Goal: Task Accomplishment & Management: Use online tool/utility

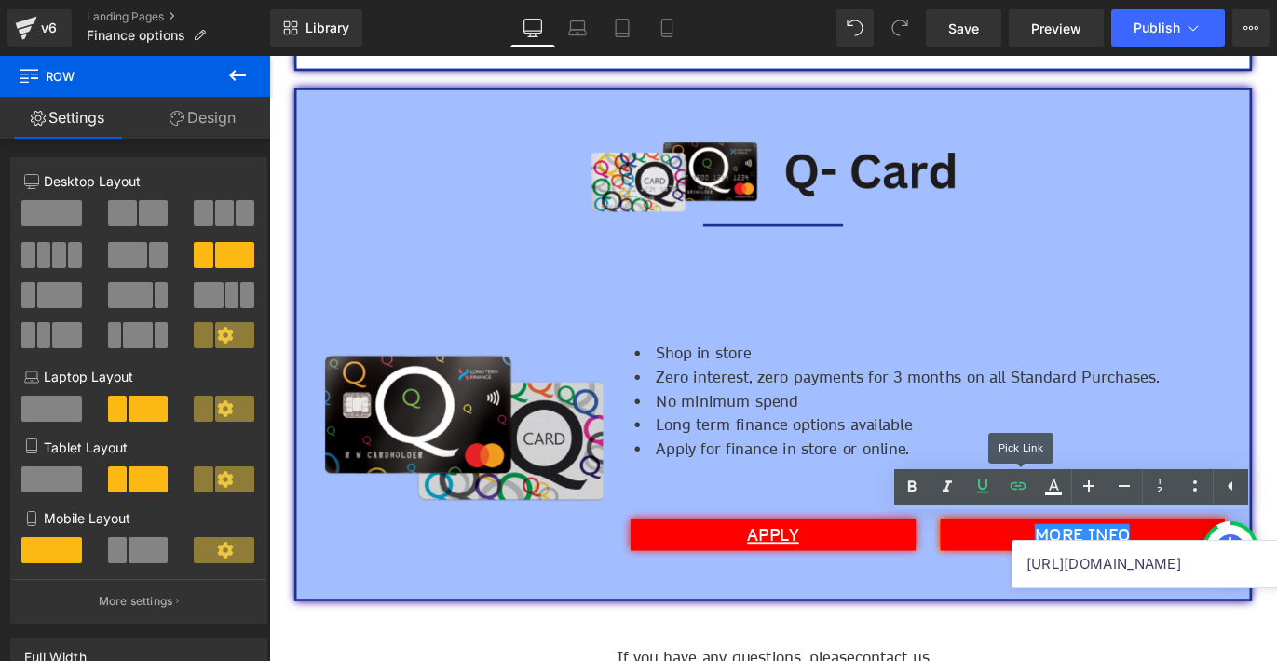
scroll to position [78, 1127]
click at [1070, 558] on input "[URL][DOMAIN_NAME]" at bounding box center [1155, 564] width 287 height 47
click at [993, 657] on div "Image Image Separator Image Shop in store Zero interest, zero payments for 3 mo…" at bounding box center [832, 378] width 1071 height 575
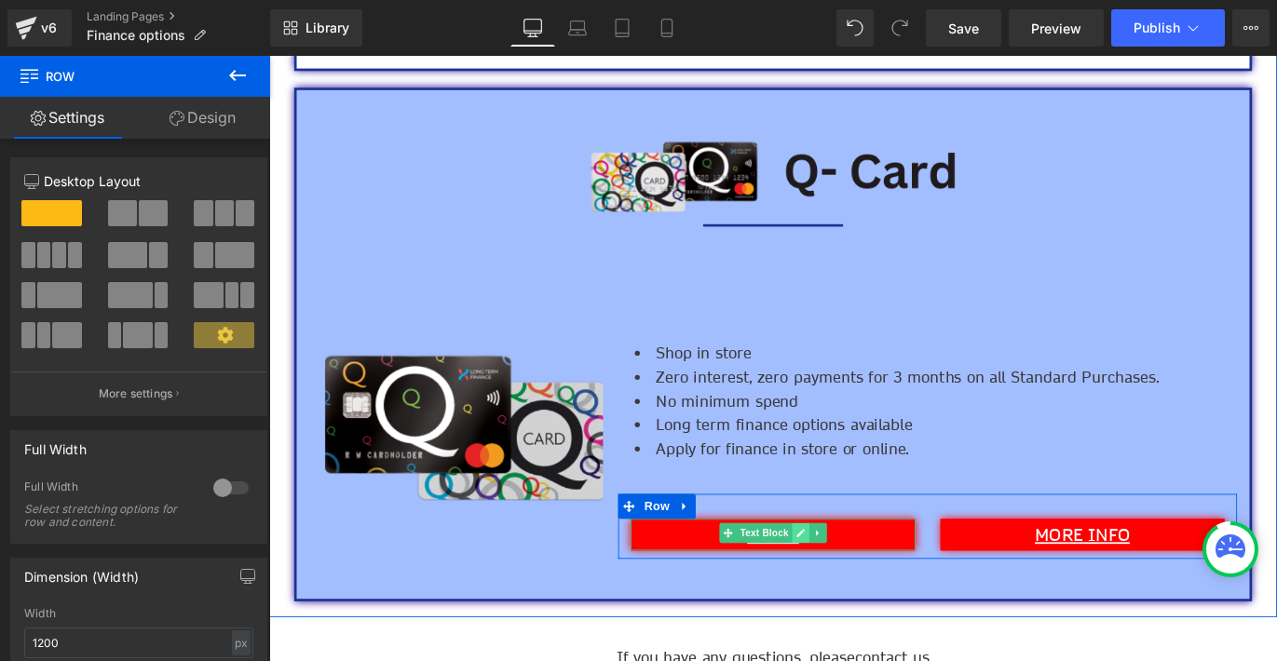
click at [862, 592] on link at bounding box center [864, 589] width 20 height 22
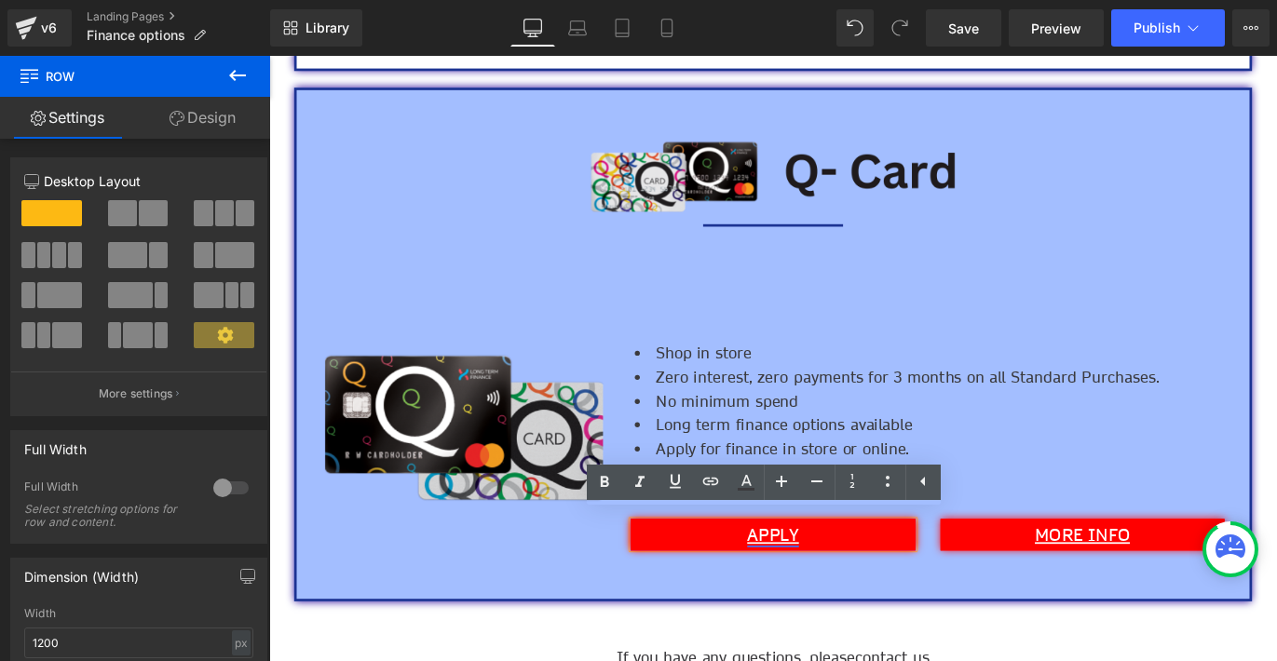
click at [835, 587] on link "APPLY" at bounding box center [833, 591] width 58 height 24
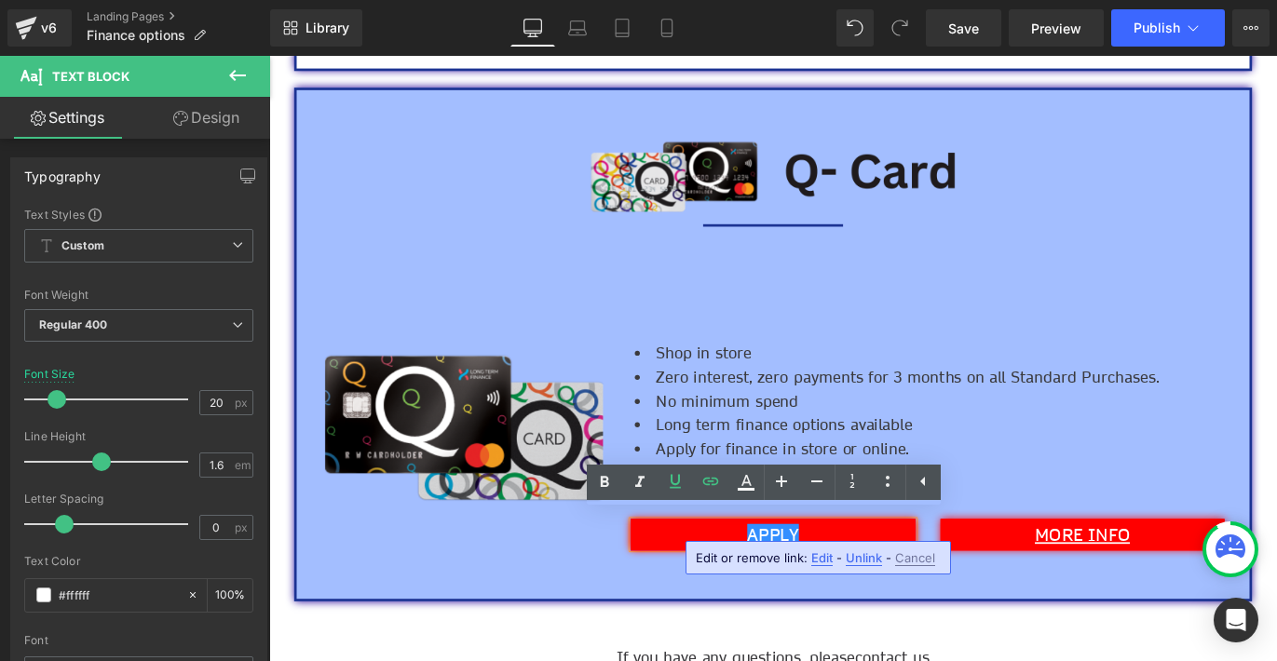
click at [824, 561] on span "Edit" at bounding box center [821, 558] width 21 height 16
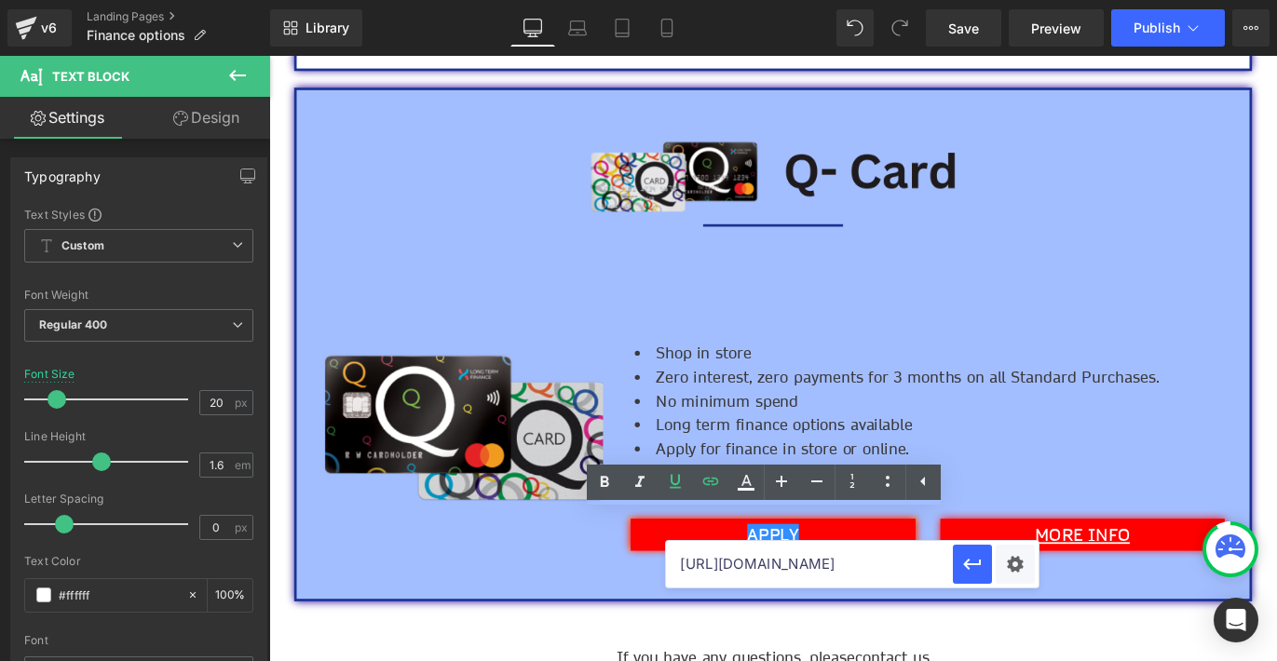
click at [823, 565] on input "[URL][DOMAIN_NAME]" at bounding box center [809, 564] width 287 height 47
paste input "[DOMAIN_NAME][URL]"
type input "[URL][DOMAIN_NAME]"
click at [977, 574] on icon "button" at bounding box center [972, 564] width 22 height 22
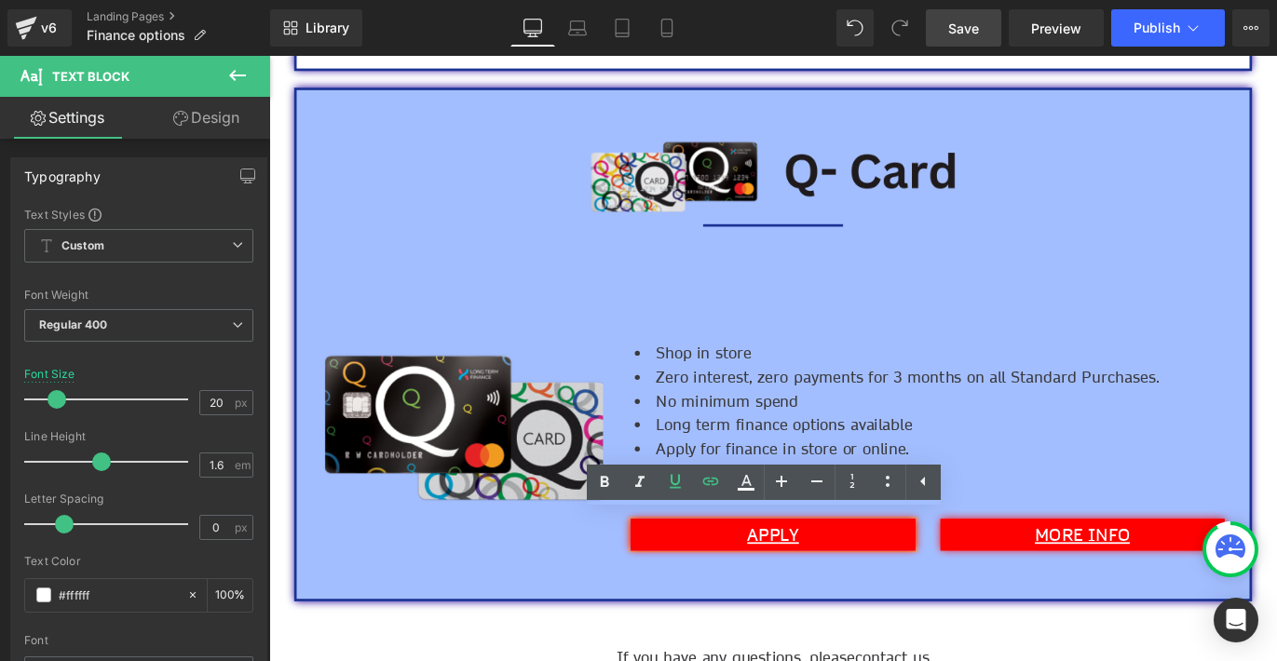
click at [977, 36] on span "Save" at bounding box center [963, 29] width 31 height 20
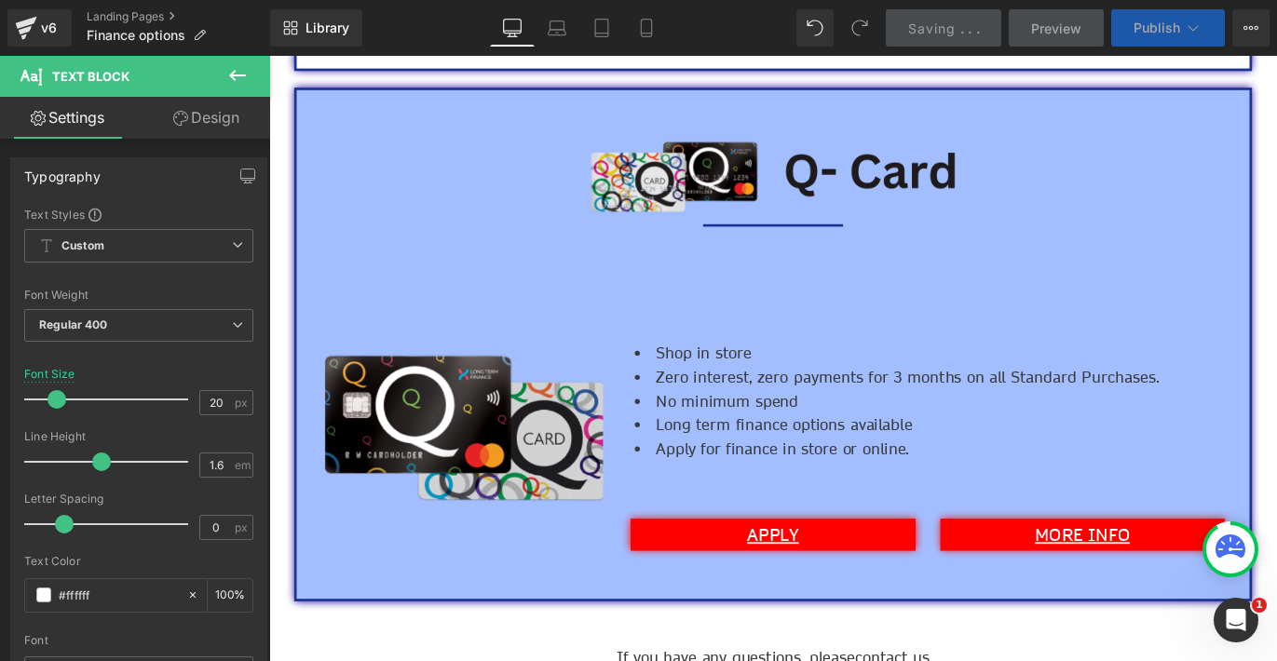
scroll to position [0, 0]
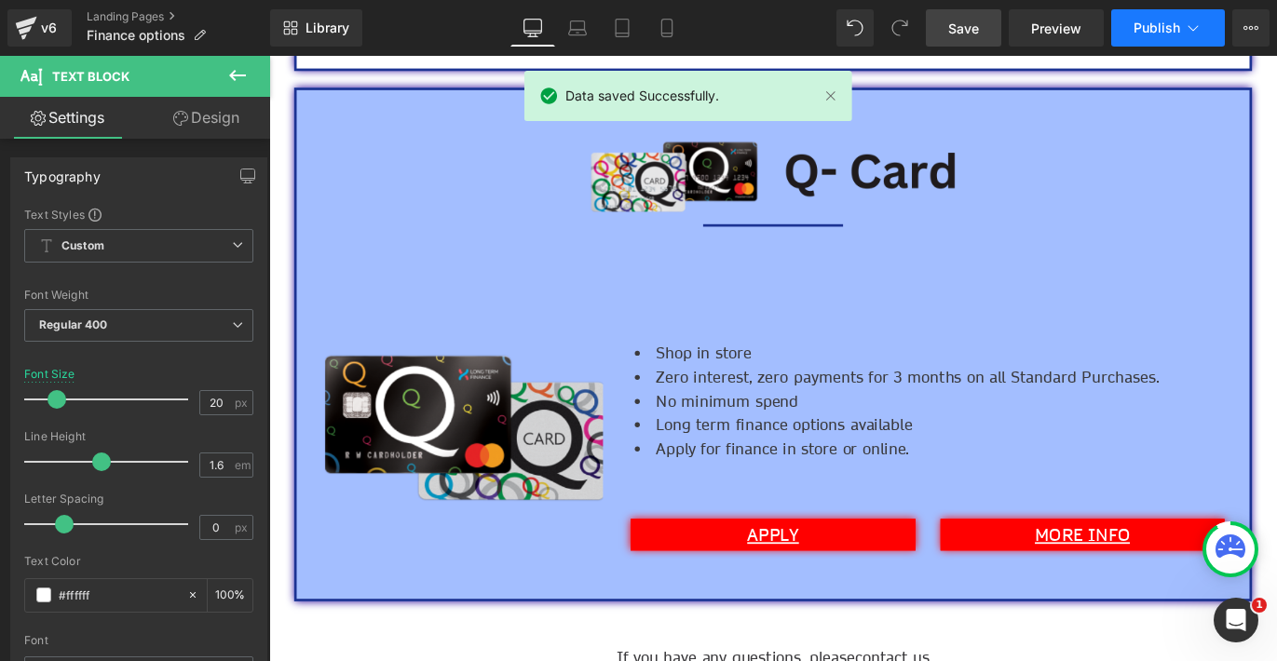
click at [1174, 34] on span "Publish" at bounding box center [1156, 27] width 47 height 15
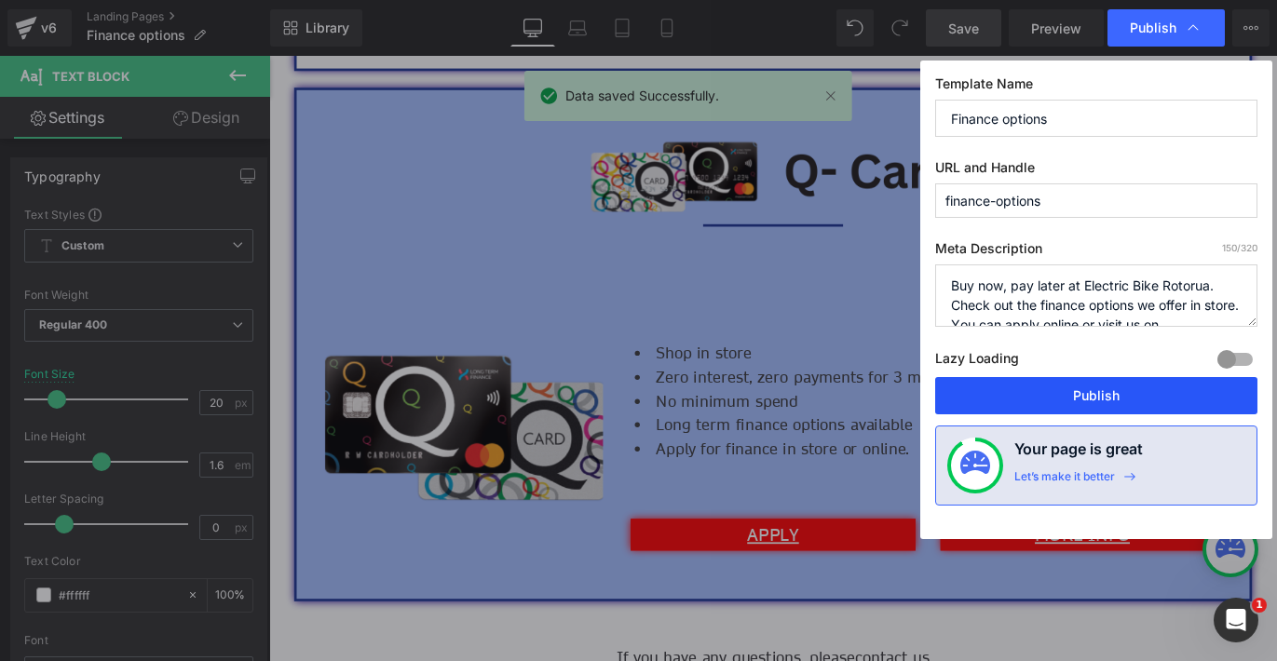
click at [1100, 391] on button "Publish" at bounding box center [1096, 395] width 322 height 37
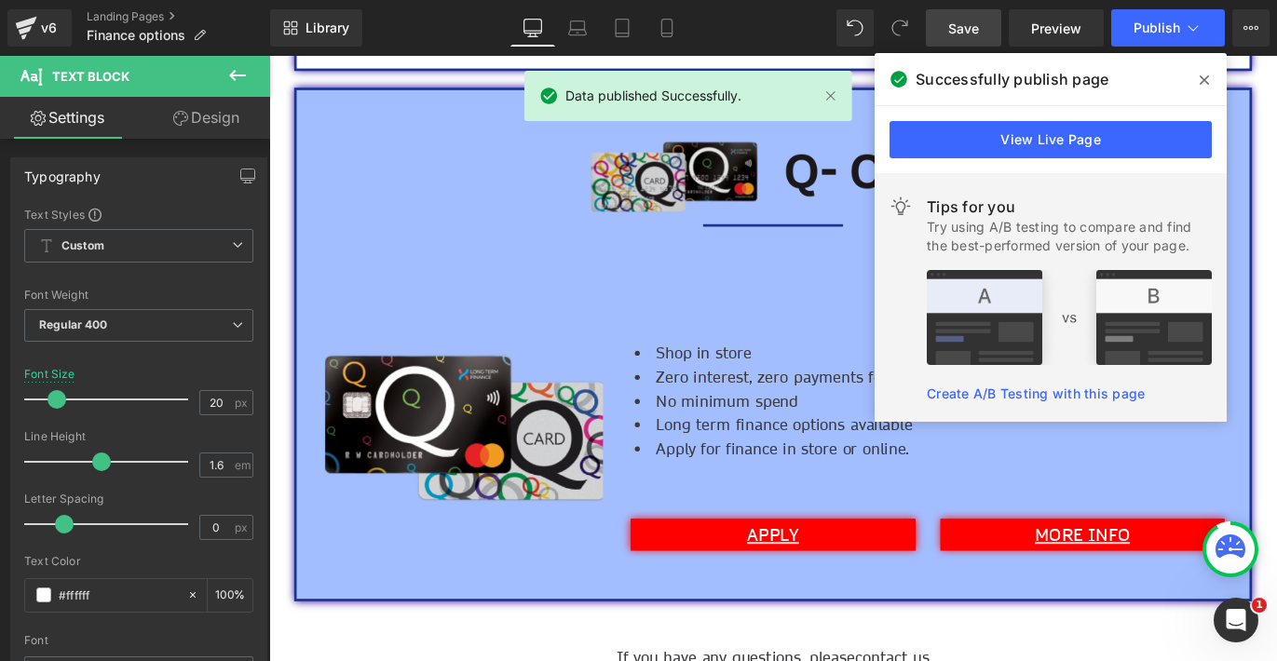
click at [934, 131] on link "View Live Page" at bounding box center [1050, 139] width 322 height 37
